Goal: Navigation & Orientation: Locate item on page

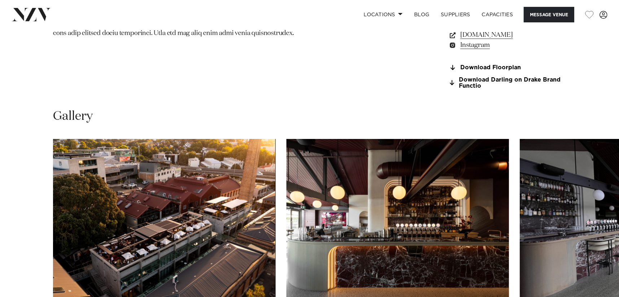
scroll to position [685, 0]
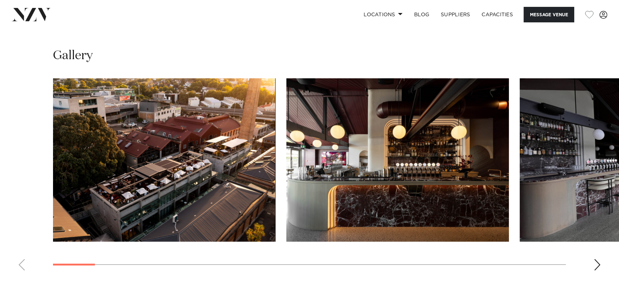
click at [594, 267] on div "Next slide" at bounding box center [597, 265] width 7 height 12
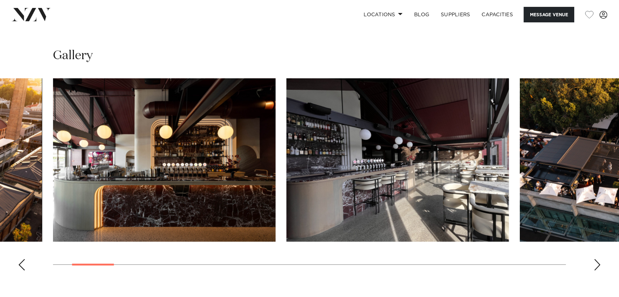
click at [594, 267] on div "Next slide" at bounding box center [597, 265] width 7 height 12
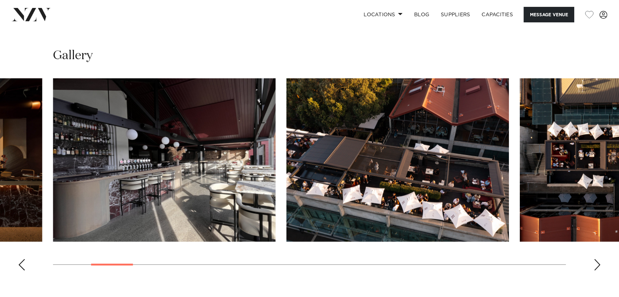
click at [595, 267] on div "Next slide" at bounding box center [597, 265] width 7 height 12
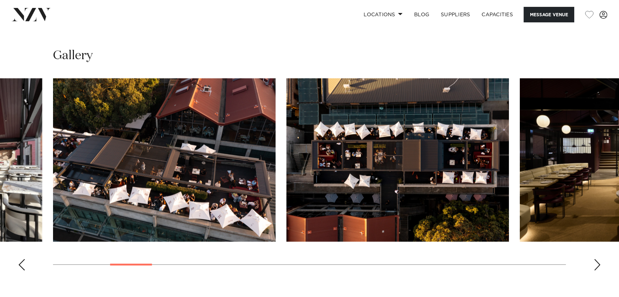
click at [595, 267] on div "Next slide" at bounding box center [597, 265] width 7 height 12
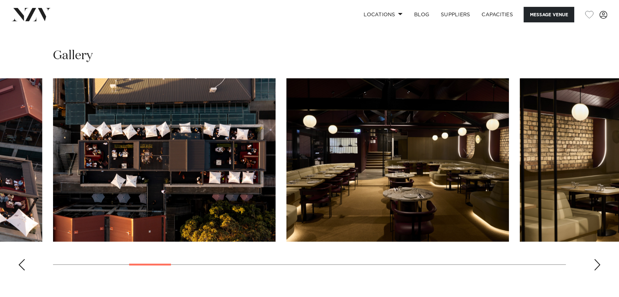
click at [595, 267] on div "Next slide" at bounding box center [597, 265] width 7 height 12
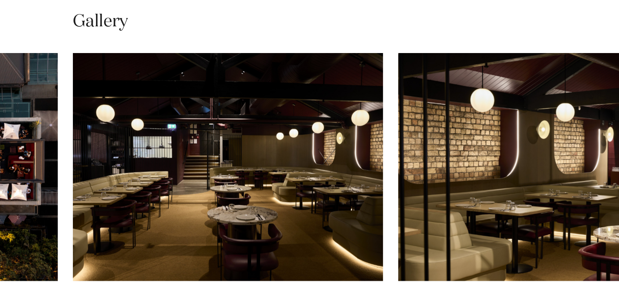
click at [163, 140] on img "6 / 27" at bounding box center [164, 159] width 223 height 163
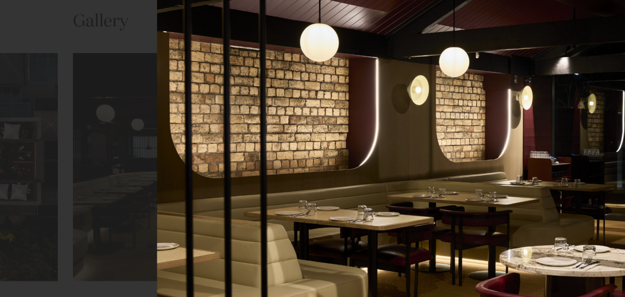
click at [55, 101] on div at bounding box center [312, 148] width 625 height 297
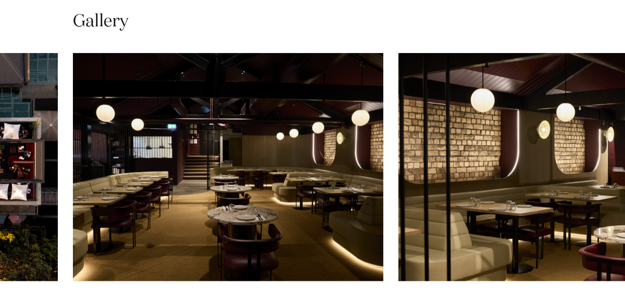
click at [78, 85] on div at bounding box center [312, 148] width 625 height 297
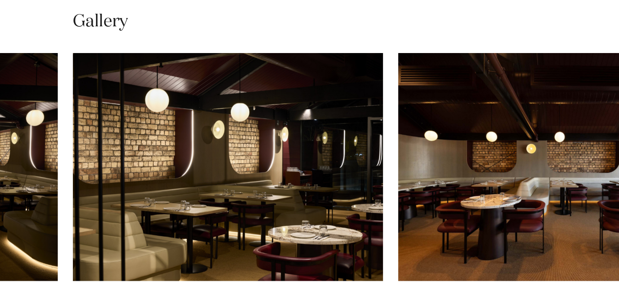
scroll to position [685, 0]
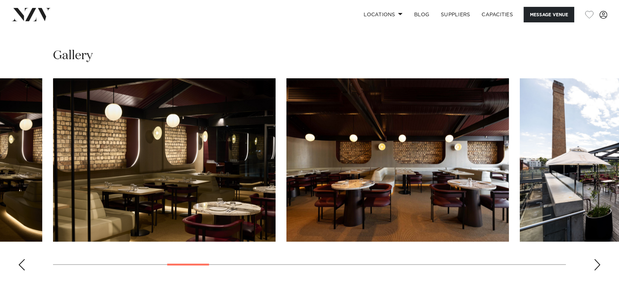
click at [175, 154] on img "7 / 27" at bounding box center [164, 159] width 223 height 163
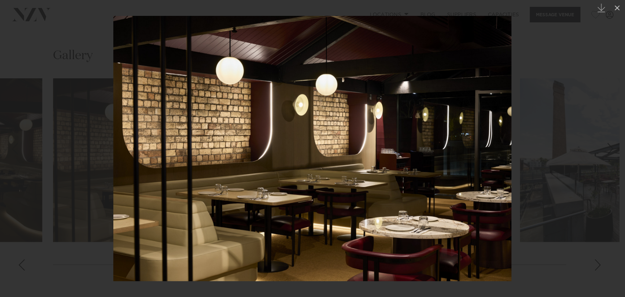
click at [68, 155] on div at bounding box center [312, 148] width 625 height 297
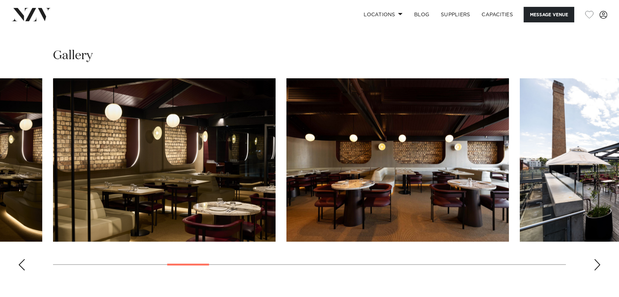
click at [385, 190] on img "8 / 27" at bounding box center [397, 159] width 223 height 163
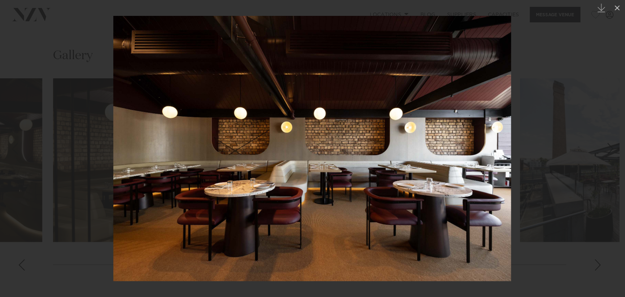
drag, startPoint x: 543, startPoint y: 74, endPoint x: 535, endPoint y: 67, distance: 10.7
click at [543, 73] on div at bounding box center [312, 148] width 625 height 297
